Goal: Information Seeking & Learning: Understand process/instructions

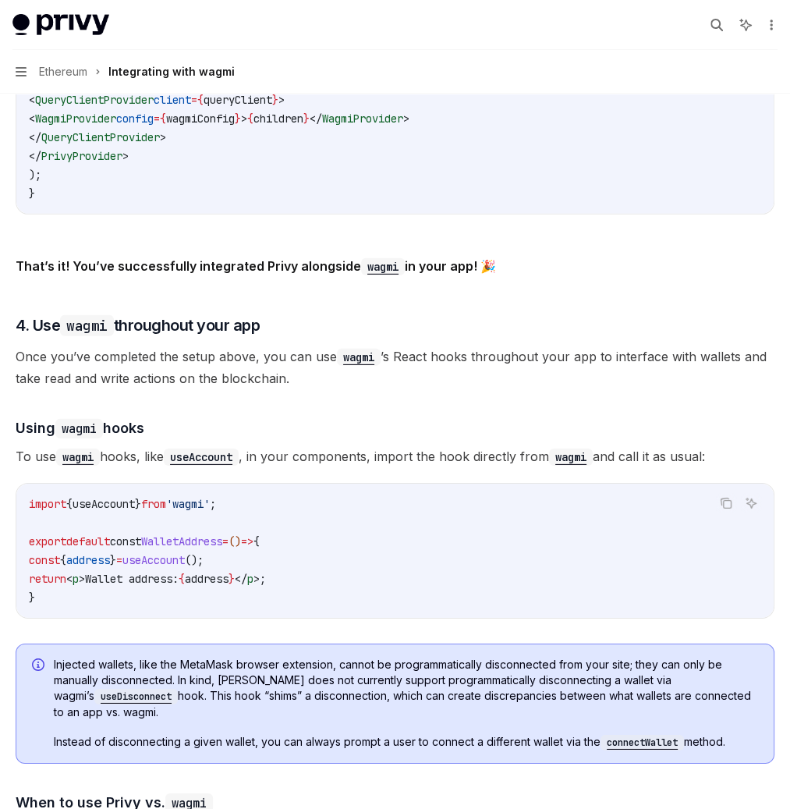
scroll to position [3036, 0]
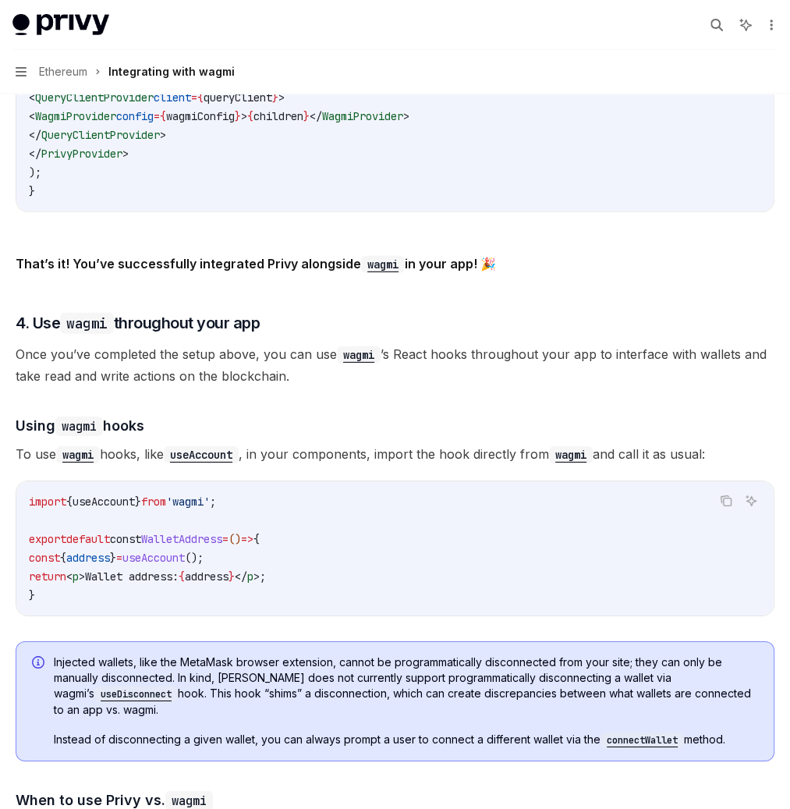
click at [154, 105] on span "QueryClientProvider" at bounding box center [94, 97] width 119 height 14
click at [116, 123] on span "WagmiProvider" at bounding box center [75, 116] width 81 height 14
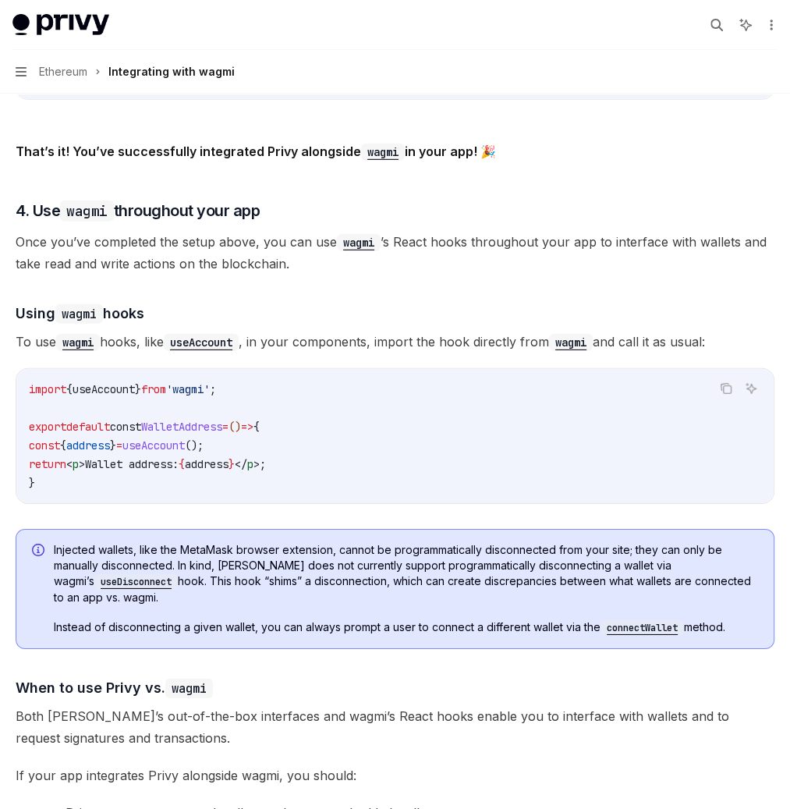
click at [166, 11] on span "'wallet'" at bounding box center [141, 4] width 50 height 14
drag, startPoint x: 335, startPoint y: 488, endPoint x: 283, endPoint y: 430, distance: 78.5
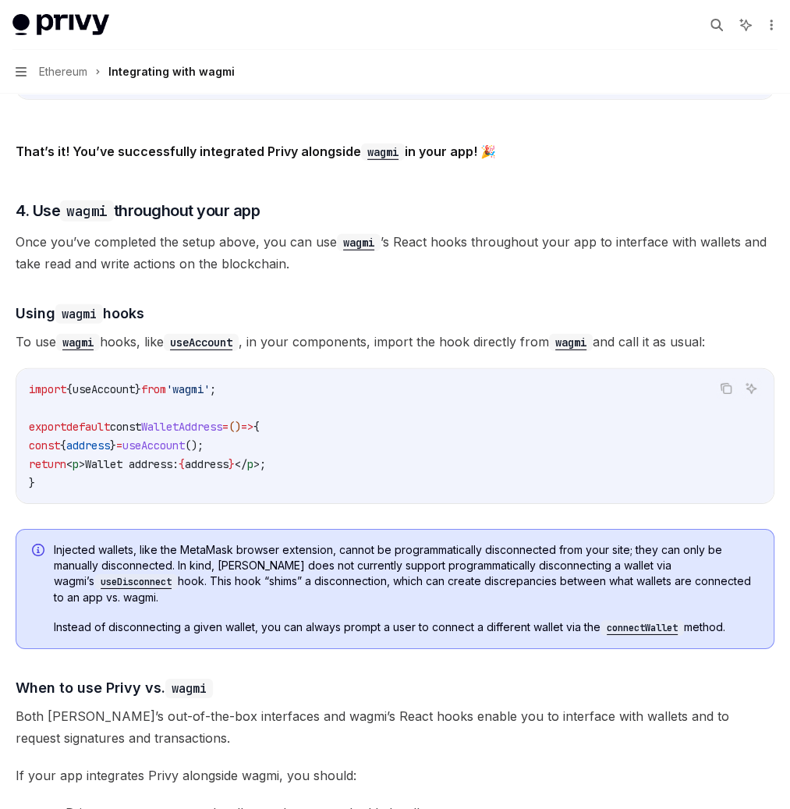
copy code "loginMethods: [ 'wallet' , 'email' , 'sms' ], appearance: { showWalletLoginFirs…"
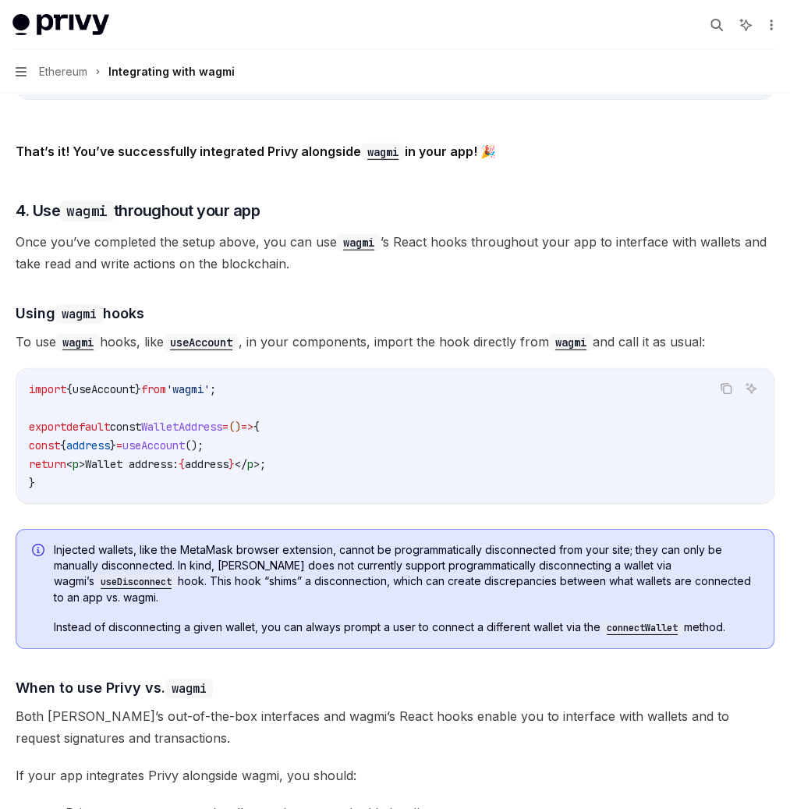
type textarea "*"
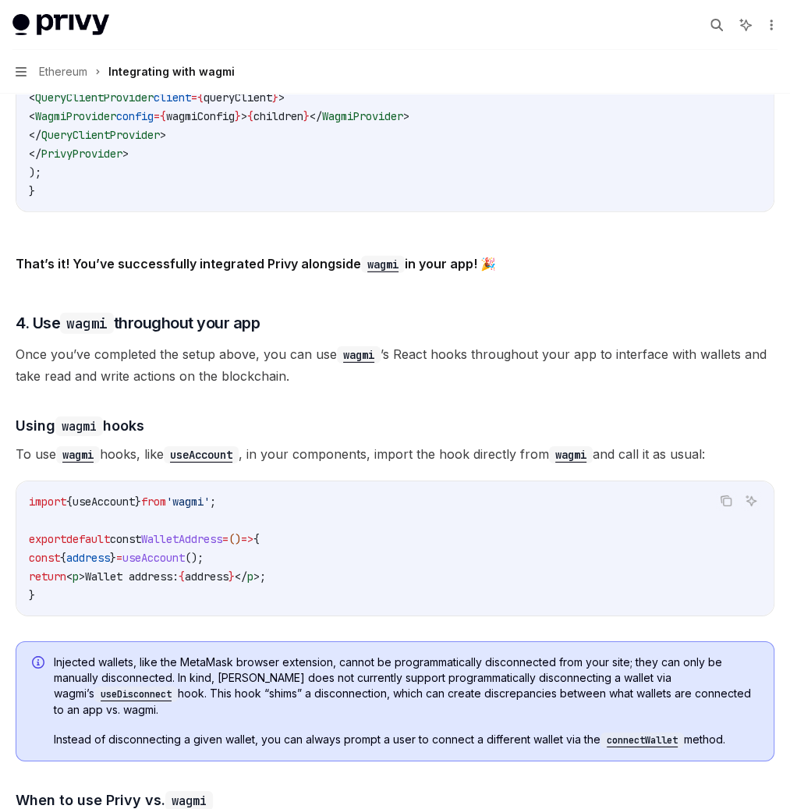
click at [116, 86] on span "PrivyProvider" at bounding box center [75, 79] width 81 height 14
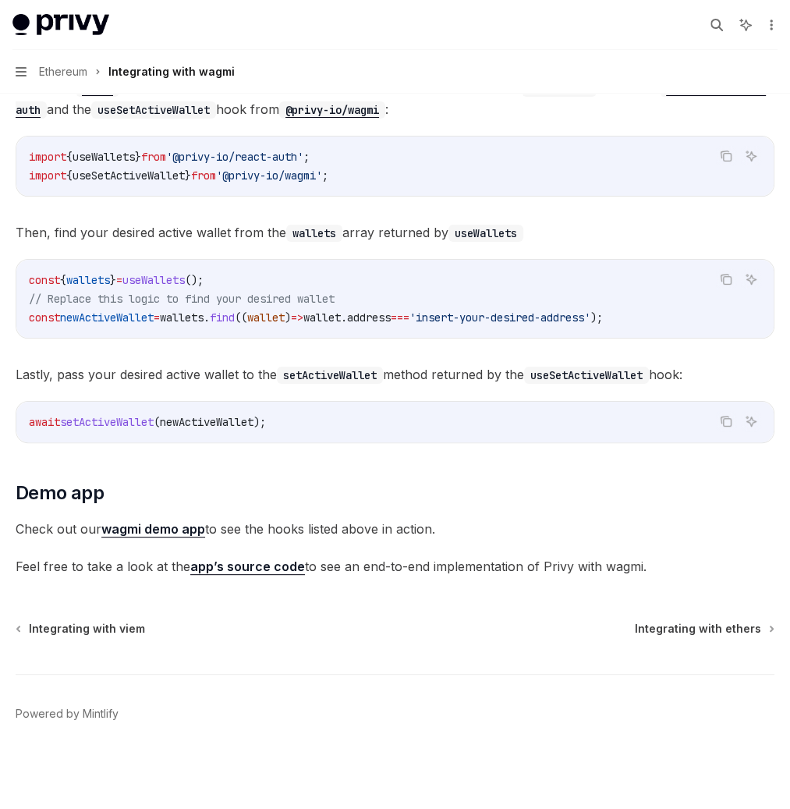
scroll to position [4679, 0]
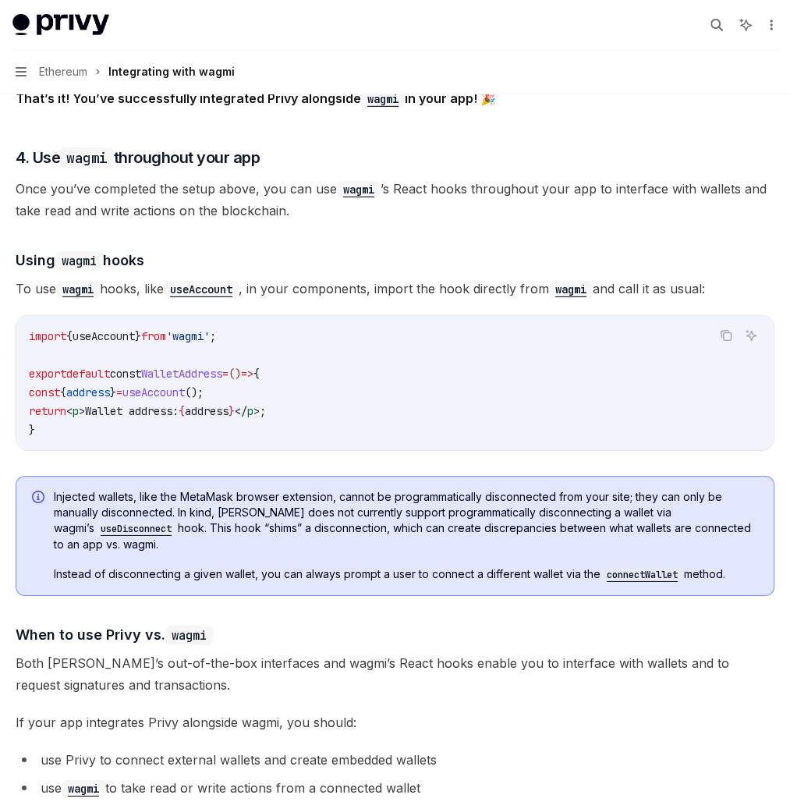
scroll to position [0, 31]
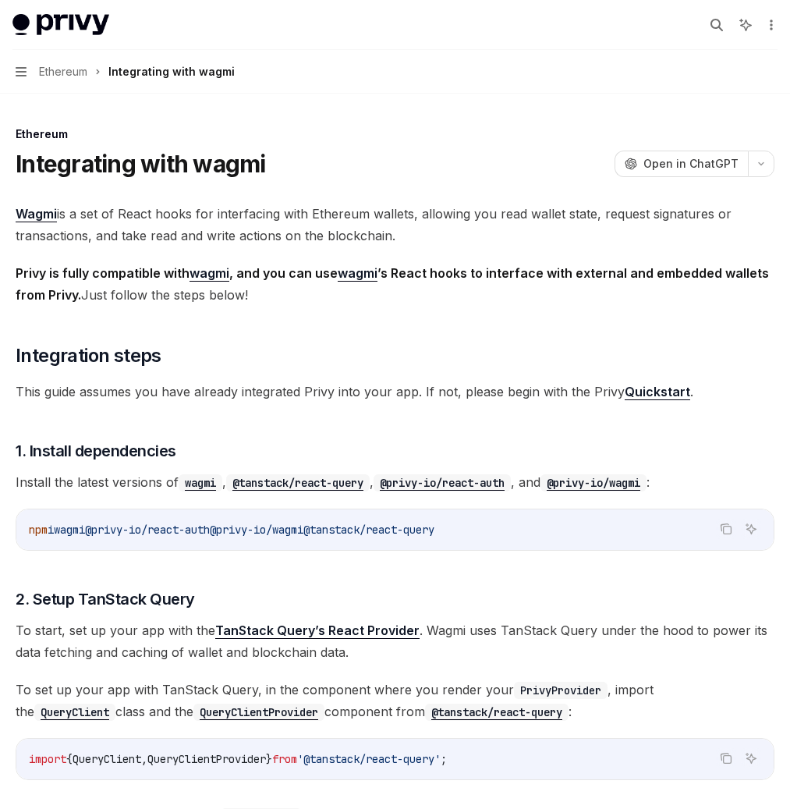
scroll to position [4559, 0]
